Goal: Entertainment & Leisure: Consume media (video, audio)

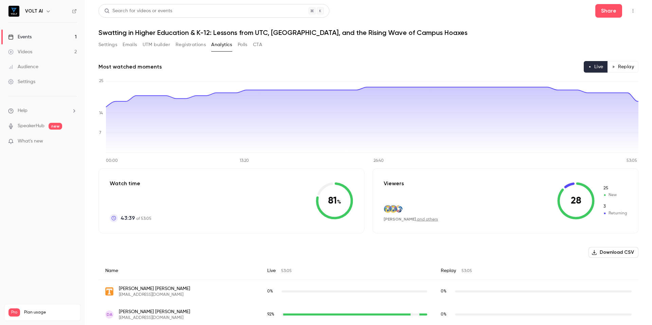
click at [239, 44] on button "Polls" at bounding box center [243, 44] width 10 height 11
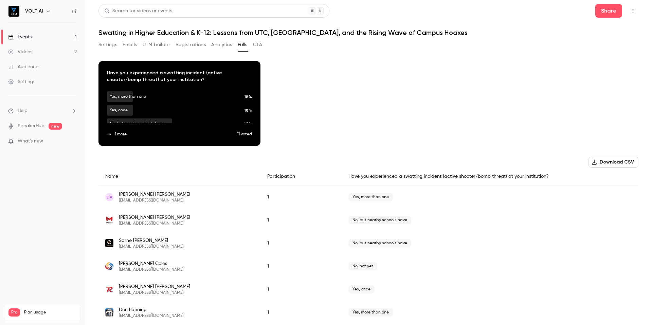
click at [109, 48] on button "Settings" at bounding box center [107, 44] width 19 height 11
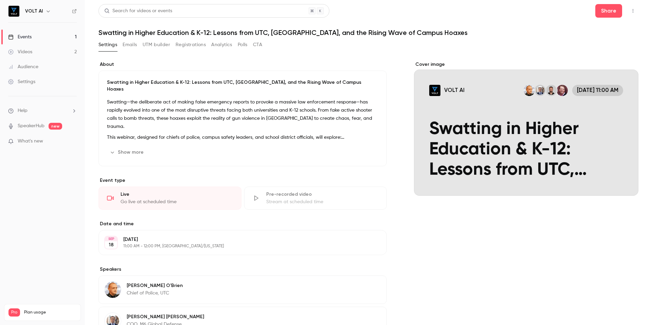
click at [247, 46] on button "Polls" at bounding box center [243, 44] width 10 height 11
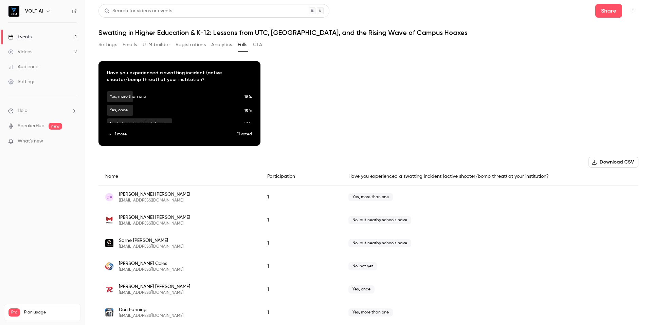
click at [100, 46] on button "Settings" at bounding box center [107, 44] width 19 height 11
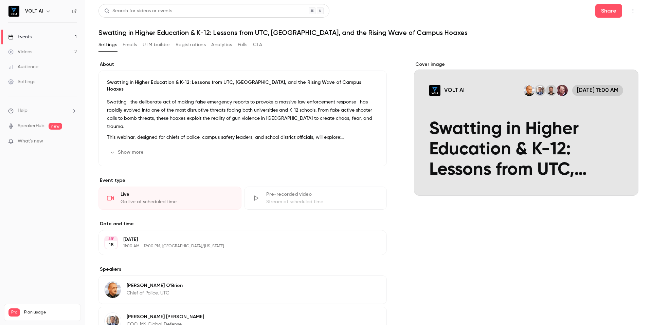
click at [32, 49] on div "Videos" at bounding box center [20, 52] width 24 height 7
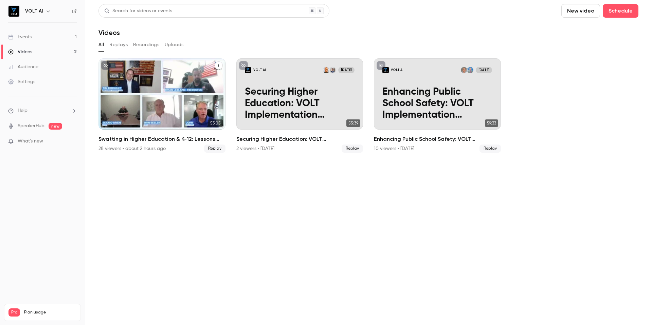
click at [157, 122] on div "VOLT AI [DATE] Swatting in Higher Education & K-12: Lessons from UTC, [PERSON_N…" at bounding box center [161, 93] width 127 height 71
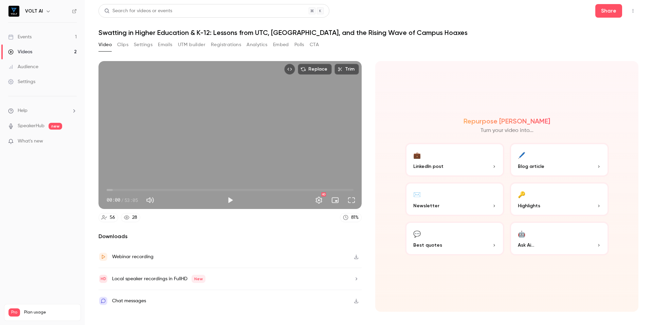
click at [355, 256] on icon "button" at bounding box center [356, 257] width 5 height 5
